Goal: Task Accomplishment & Management: Complete application form

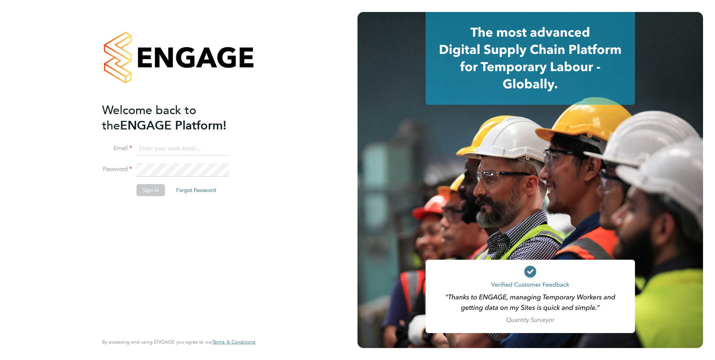
type input "aasiya.dudha@torus.co.uk"
click at [151, 193] on button "Sign In" at bounding box center [150, 190] width 28 height 12
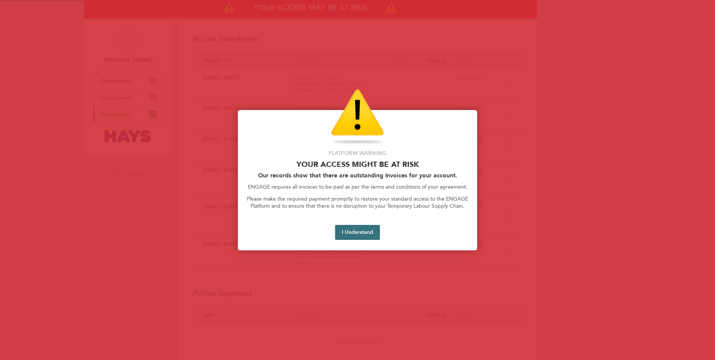
click at [368, 234] on button "I Understand" at bounding box center [357, 232] width 45 height 15
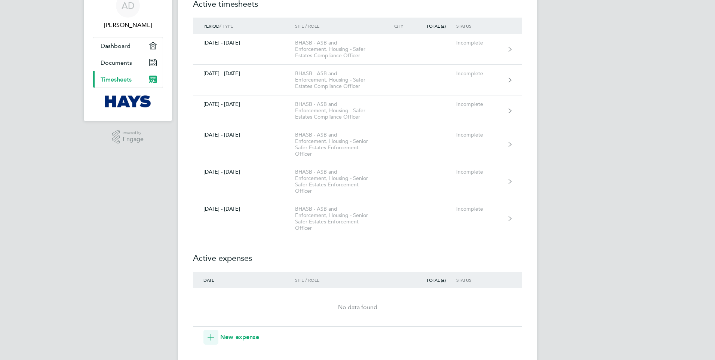
scroll to position [112, 0]
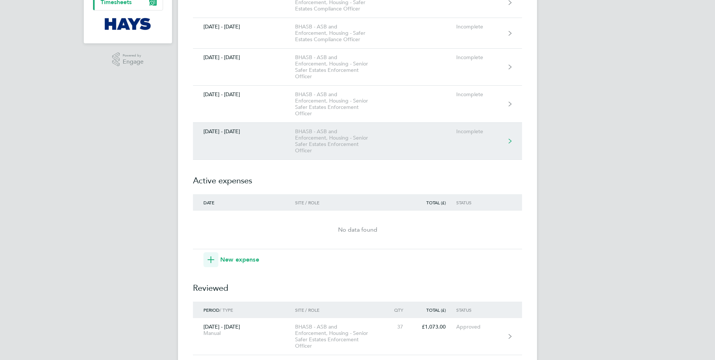
click at [277, 153] on link "[DATE] - [DATE] BHASB - ASB and Enforcement, Housing - Senior Safer Estates Enf…" at bounding box center [357, 141] width 329 height 37
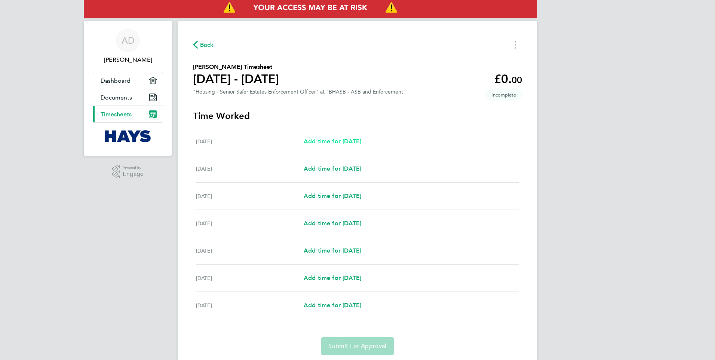
click at [357, 142] on span "Add time for [DATE]" at bounding box center [333, 141] width 58 height 7
select select "30"
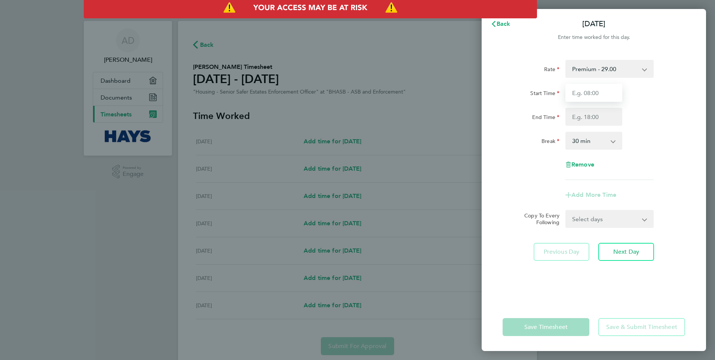
click at [594, 93] on input "Start Time" at bounding box center [593, 93] width 57 height 18
type input "07:30"
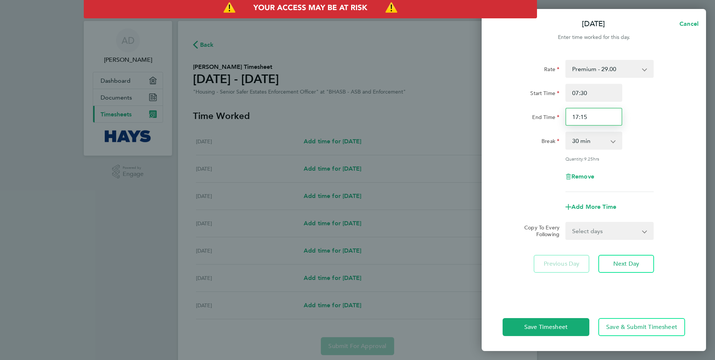
click at [596, 115] on input "17:15" at bounding box center [593, 117] width 57 height 18
type input "17:00"
click at [503, 187] on div "Rate Premium - 29.00 Start Time 07:30 End Time 17:00 Break 0 min 15 min 30 min …" at bounding box center [594, 126] width 182 height 132
click at [536, 322] on button "Save Timesheet" at bounding box center [546, 327] width 87 height 18
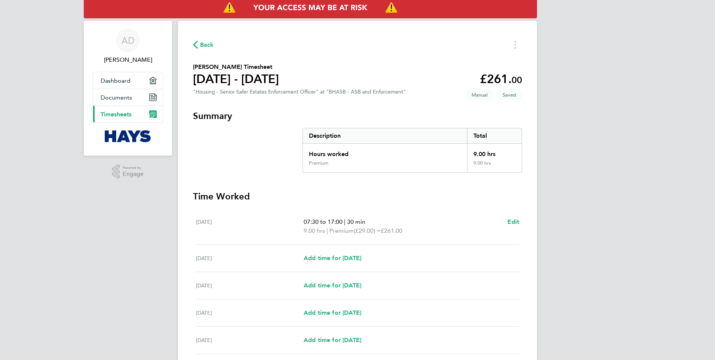
click at [132, 116] on span "Timesheets" at bounding box center [116, 114] width 31 height 7
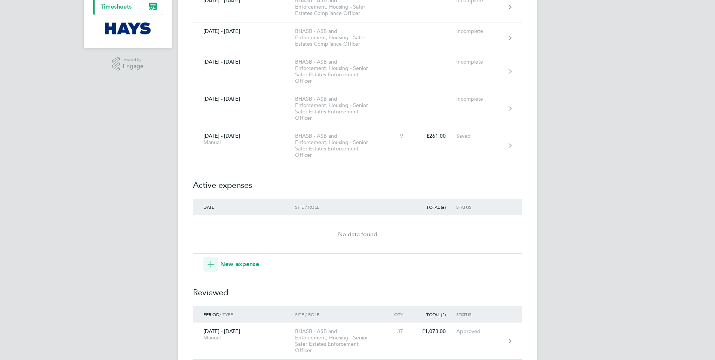
scroll to position [112, 0]
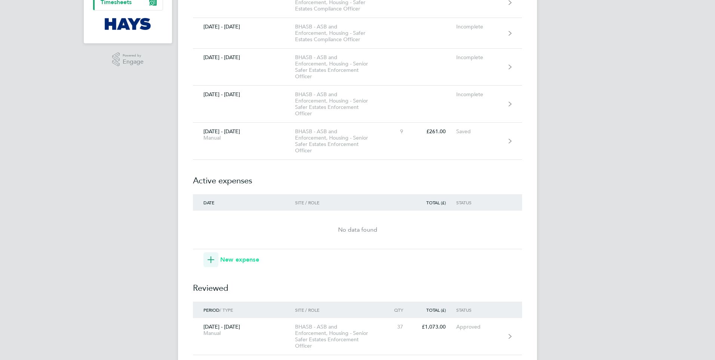
click at [249, 261] on span "New expense" at bounding box center [239, 259] width 39 height 9
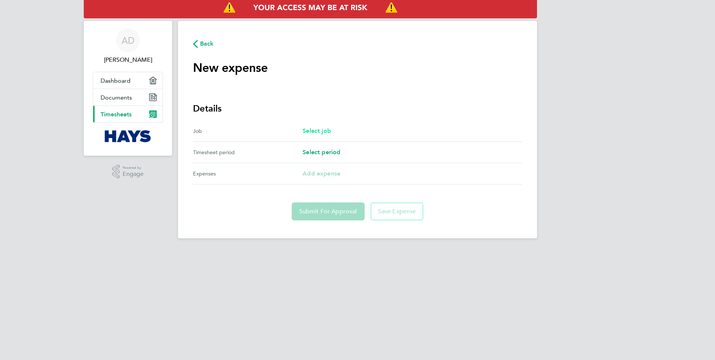
click at [323, 131] on span "Select job" at bounding box center [317, 130] width 28 height 7
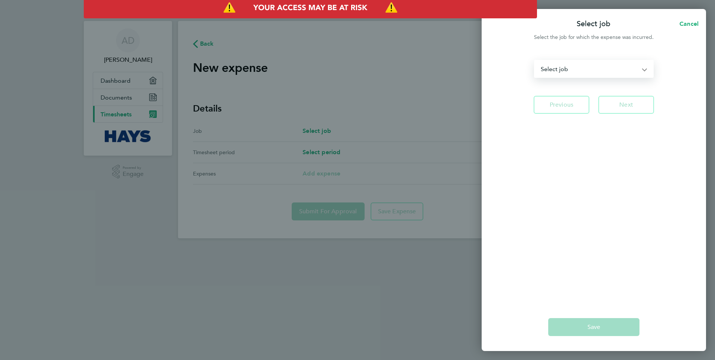
click at [630, 69] on select "BHASB - ASB and Enforcement - Housing - Safer Estates Compliance Officer BHASB …" at bounding box center [589, 69] width 109 height 16
select select "268671"
click at [535, 61] on select "BHASB - ASB and Enforcement - Housing - Safer Estates Compliance Officer BHASB …" at bounding box center [589, 69] width 109 height 16
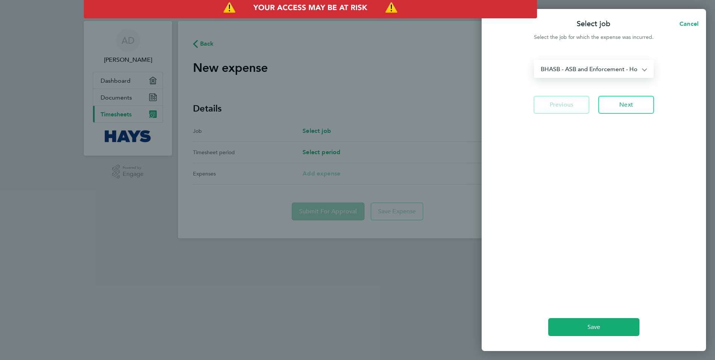
click at [630, 69] on select "BHASB - ASB and Enforcement - Housing - Safer Estates Compliance Officer BHASB …" at bounding box center [589, 69] width 109 height 16
click at [535, 61] on select "BHASB - ASB and Enforcement - Housing - Safer Estates Compliance Officer BHASB …" at bounding box center [589, 69] width 109 height 16
click at [619, 104] on button "Next" at bounding box center [626, 105] width 56 height 18
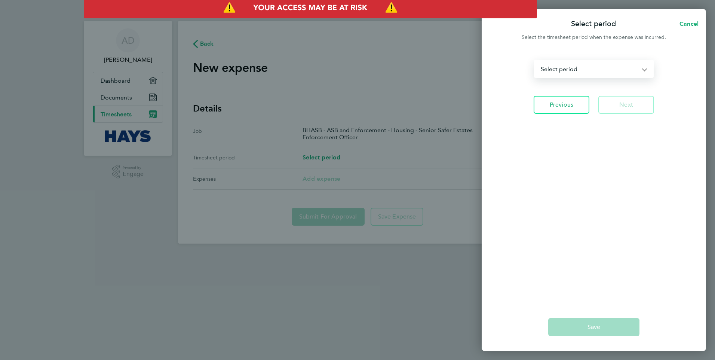
click at [620, 74] on select "[DATE] - [DATE] [DATE] - [DATE] [DATE] - [DATE] [DATE] - [DATE] [DATE] - [DATE]…" at bounding box center [589, 69] width 109 height 16
select select "31: Object"
click at [535, 61] on select "[DATE] - [DATE] [DATE] - [DATE] [DATE] - [DATE] [DATE] - [DATE] [DATE] - [DATE]…" at bounding box center [589, 69] width 109 height 16
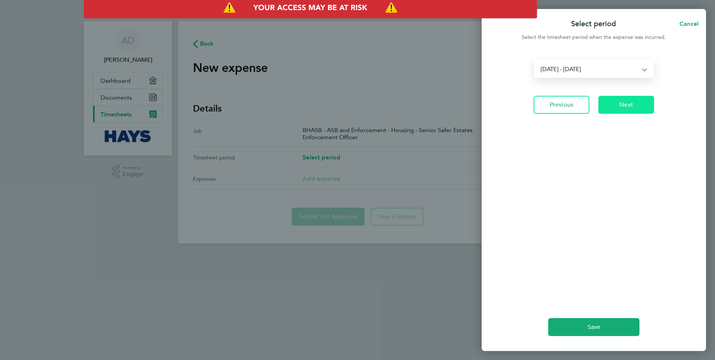
click at [635, 102] on button "Next" at bounding box center [626, 105] width 56 height 18
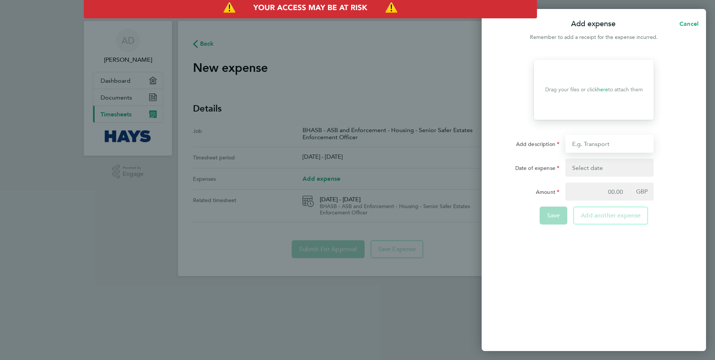
click at [613, 142] on input "Add description" at bounding box center [609, 144] width 88 height 18
type input "Train fare to [GEOGRAPHIC_DATA] office and back"
click at [632, 144] on input "Train fare to [GEOGRAPHIC_DATA] office and back" at bounding box center [609, 144] width 88 height 18
click at [595, 169] on button "button" at bounding box center [609, 168] width 88 height 18
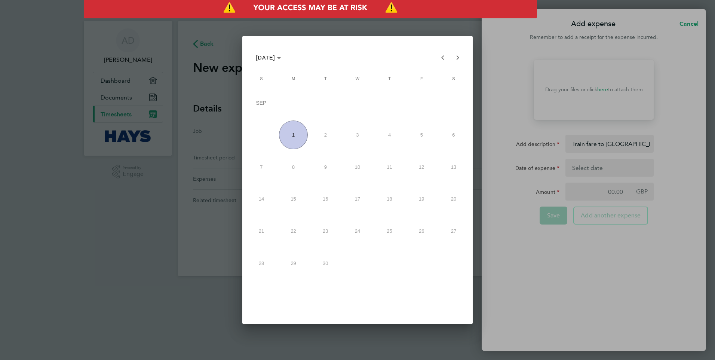
click at [294, 136] on span "1" at bounding box center [293, 134] width 29 height 29
type input "[DATE]"
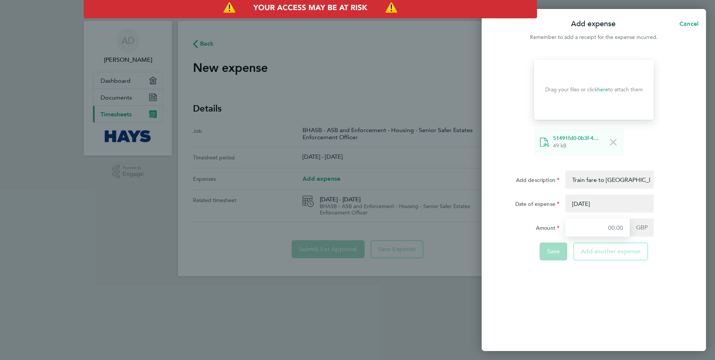
click at [616, 228] on input "Amount" at bounding box center [597, 227] width 64 height 18
type input "6.95"
click at [550, 248] on span "Save" at bounding box center [553, 251] width 13 height 7
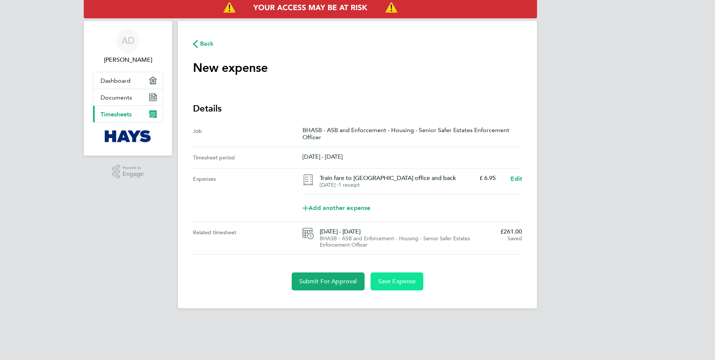
click at [403, 282] on span "Save Expense" at bounding box center [397, 280] width 38 height 7
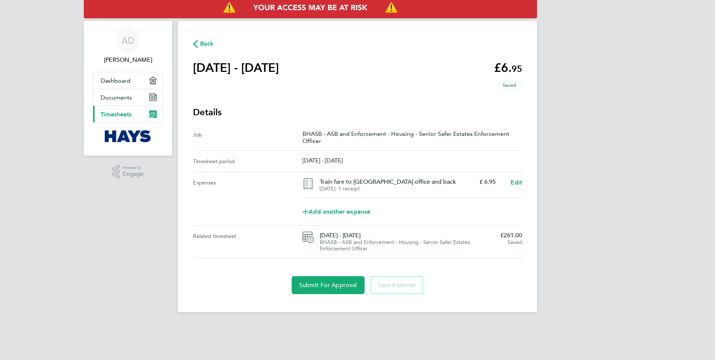
click at [122, 109] on link "Current page: Timesheets" at bounding box center [128, 114] width 70 height 16
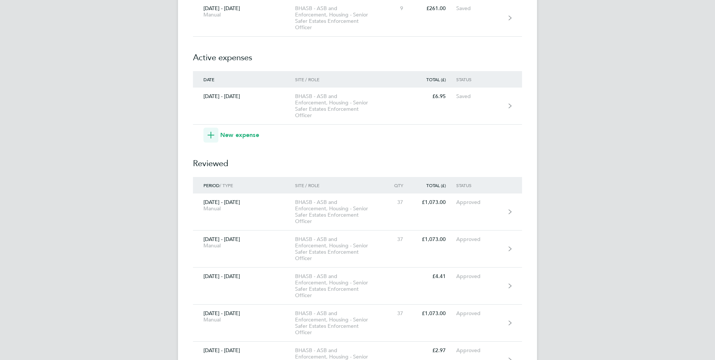
scroll to position [181, 0]
